Goal: Information Seeking & Learning: Find specific fact

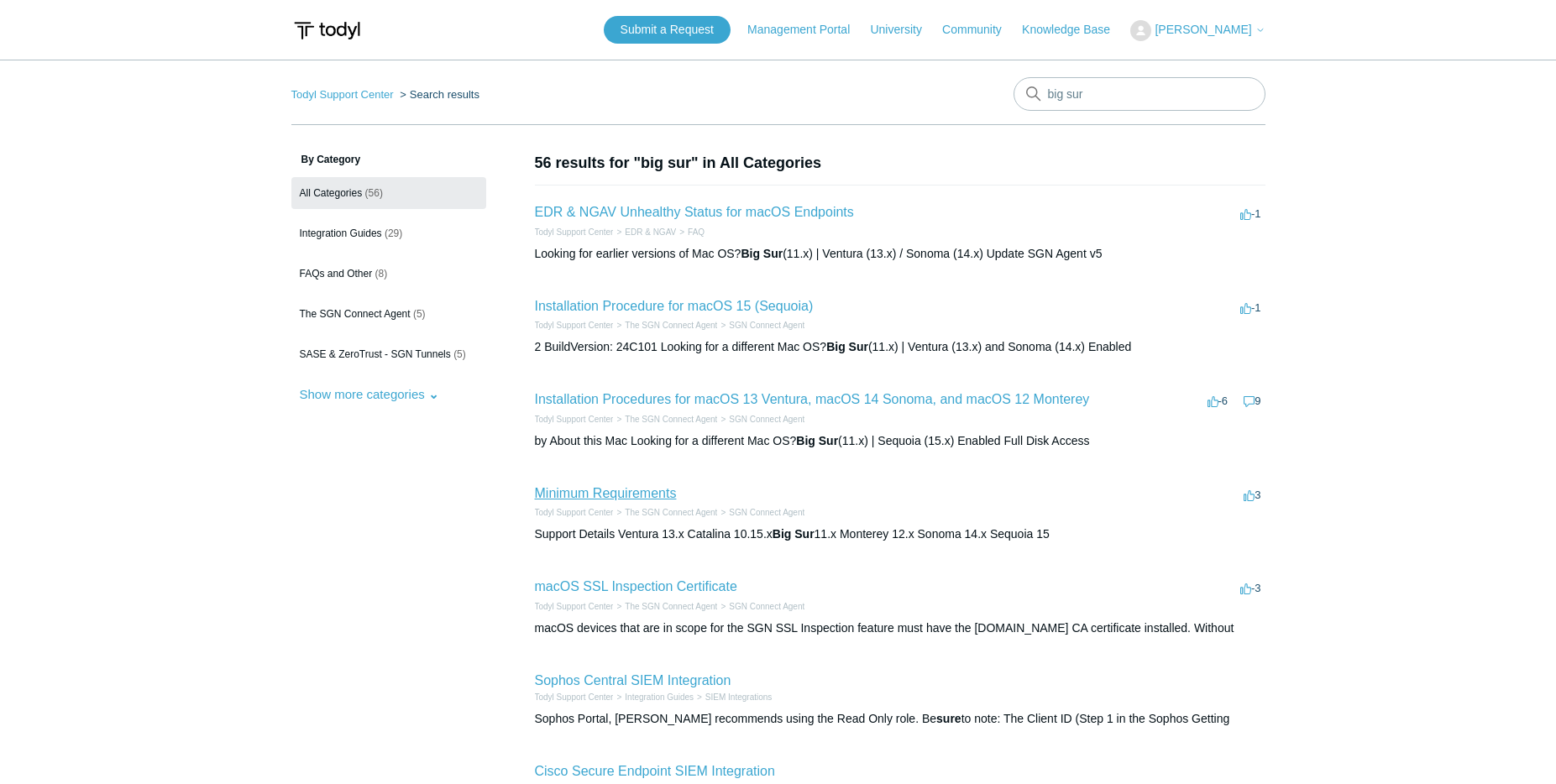
click at [624, 492] on link "Minimum Requirements" at bounding box center [605, 493] width 142 height 14
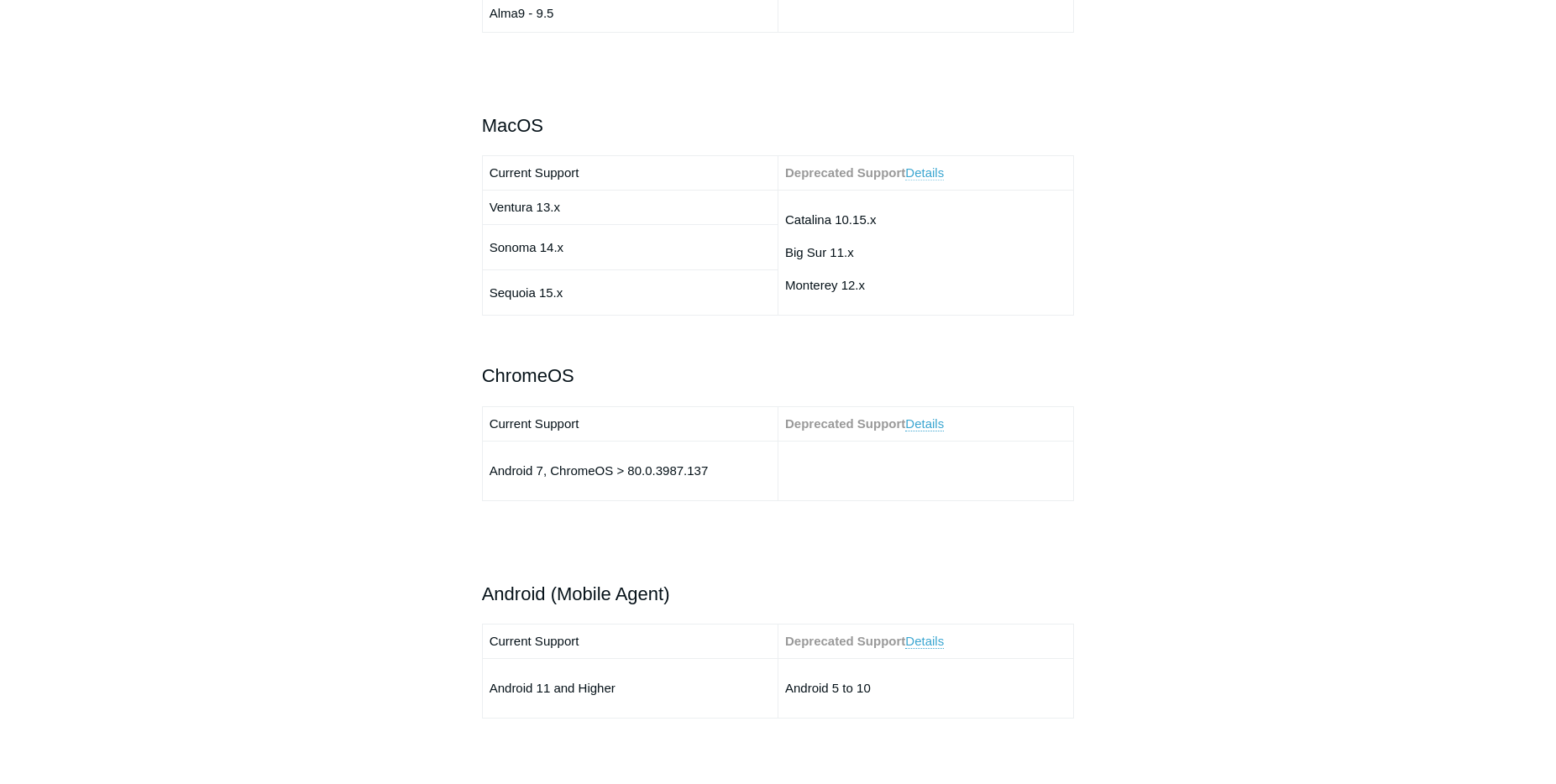
click at [916, 178] on link "Details" at bounding box center [924, 172] width 38 height 15
